Goal: Task Accomplishment & Management: Manage account settings

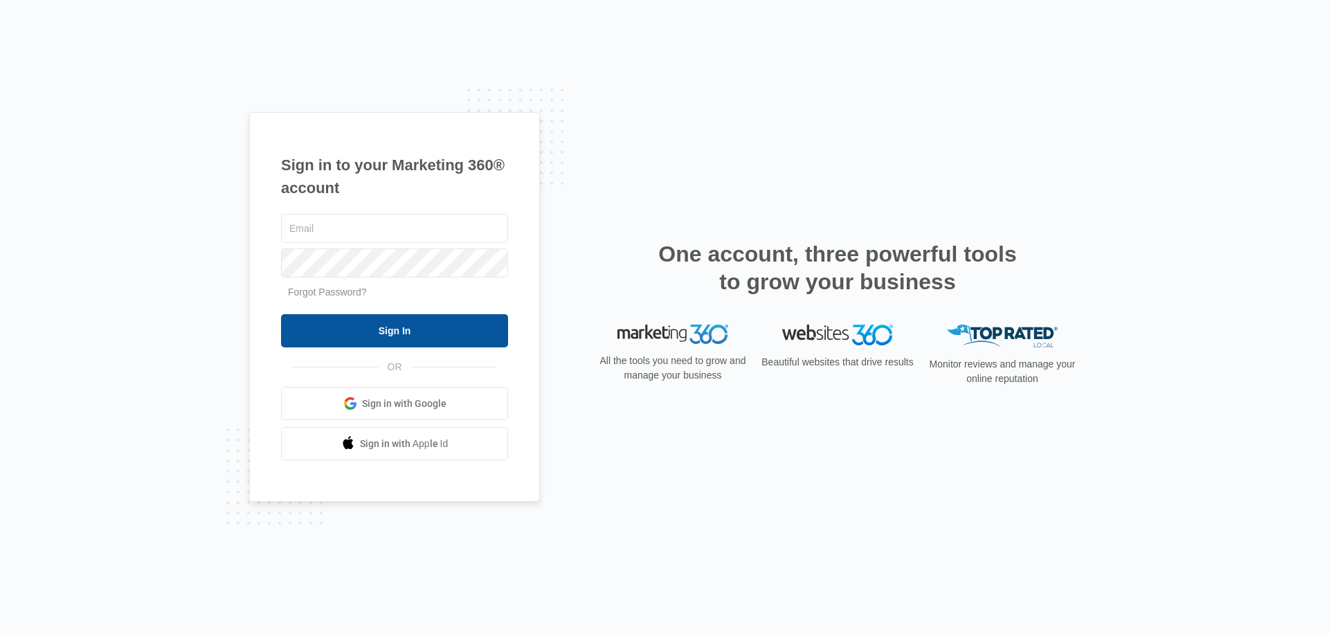
type input "[EMAIL_ADDRESS][DOMAIN_NAME]"
click at [408, 336] on input "Sign In" at bounding box center [394, 330] width 227 height 33
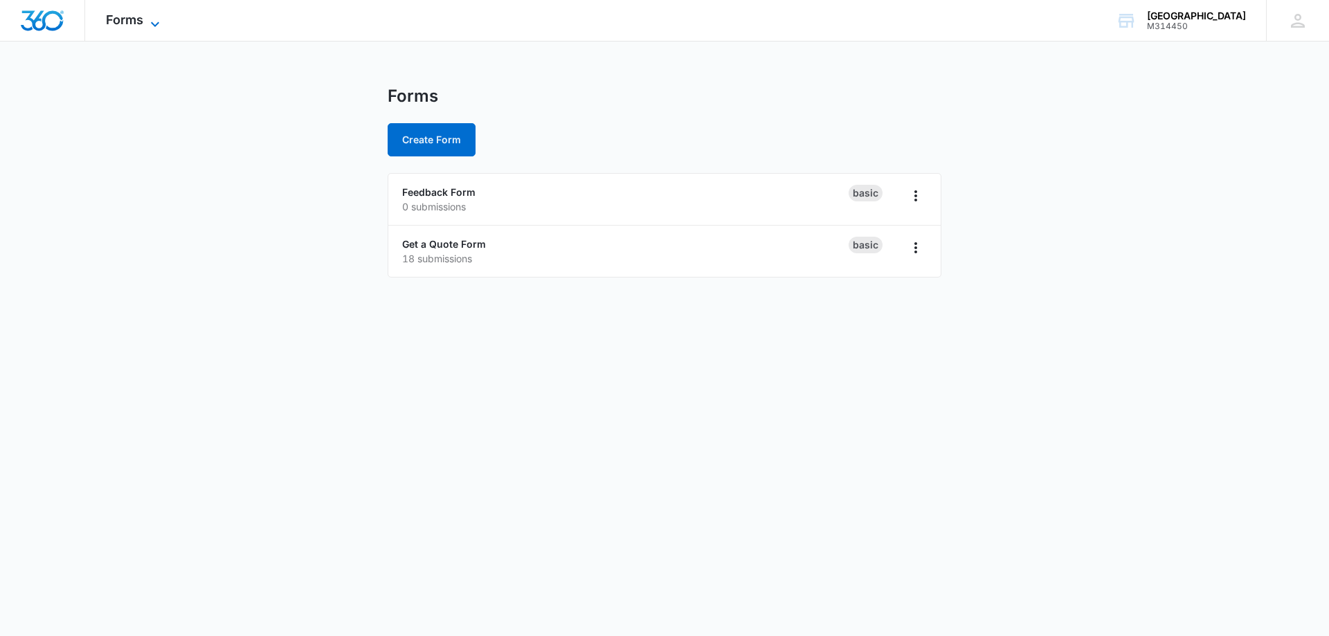
click at [147, 21] on icon at bounding box center [155, 24] width 17 height 17
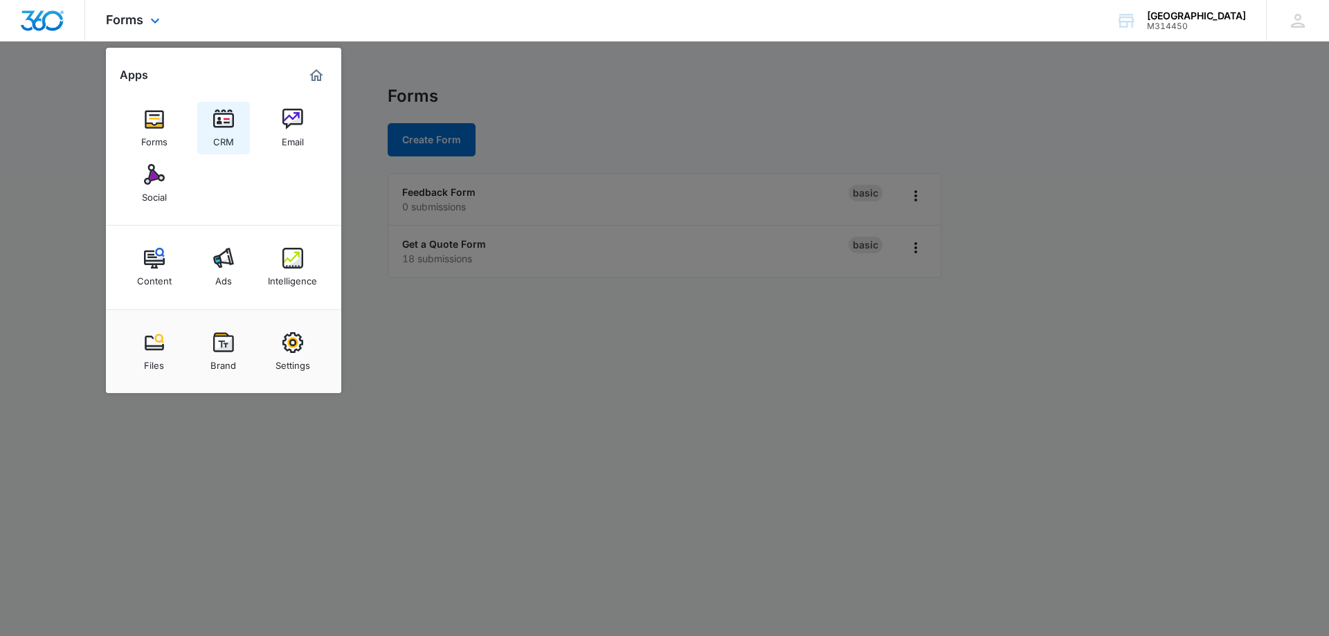
click at [225, 116] on img at bounding box center [223, 119] width 21 height 21
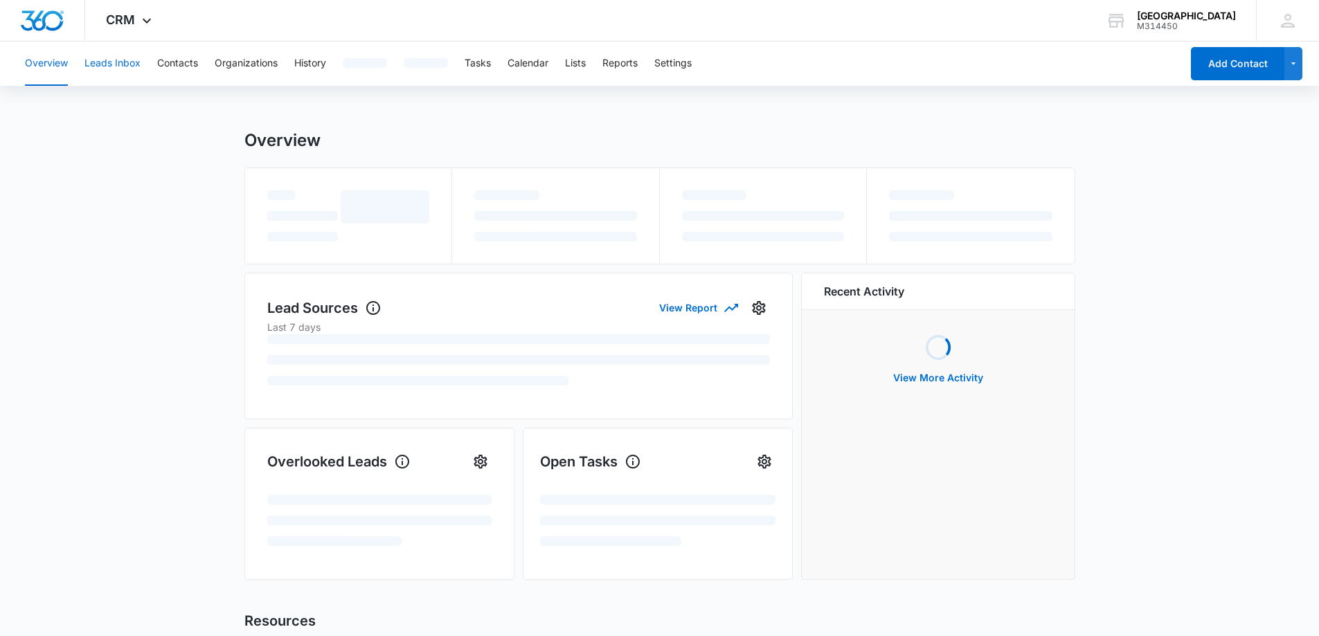
click at [99, 65] on button "Leads Inbox" at bounding box center [112, 64] width 56 height 44
